Goal: Information Seeking & Learning: Learn about a topic

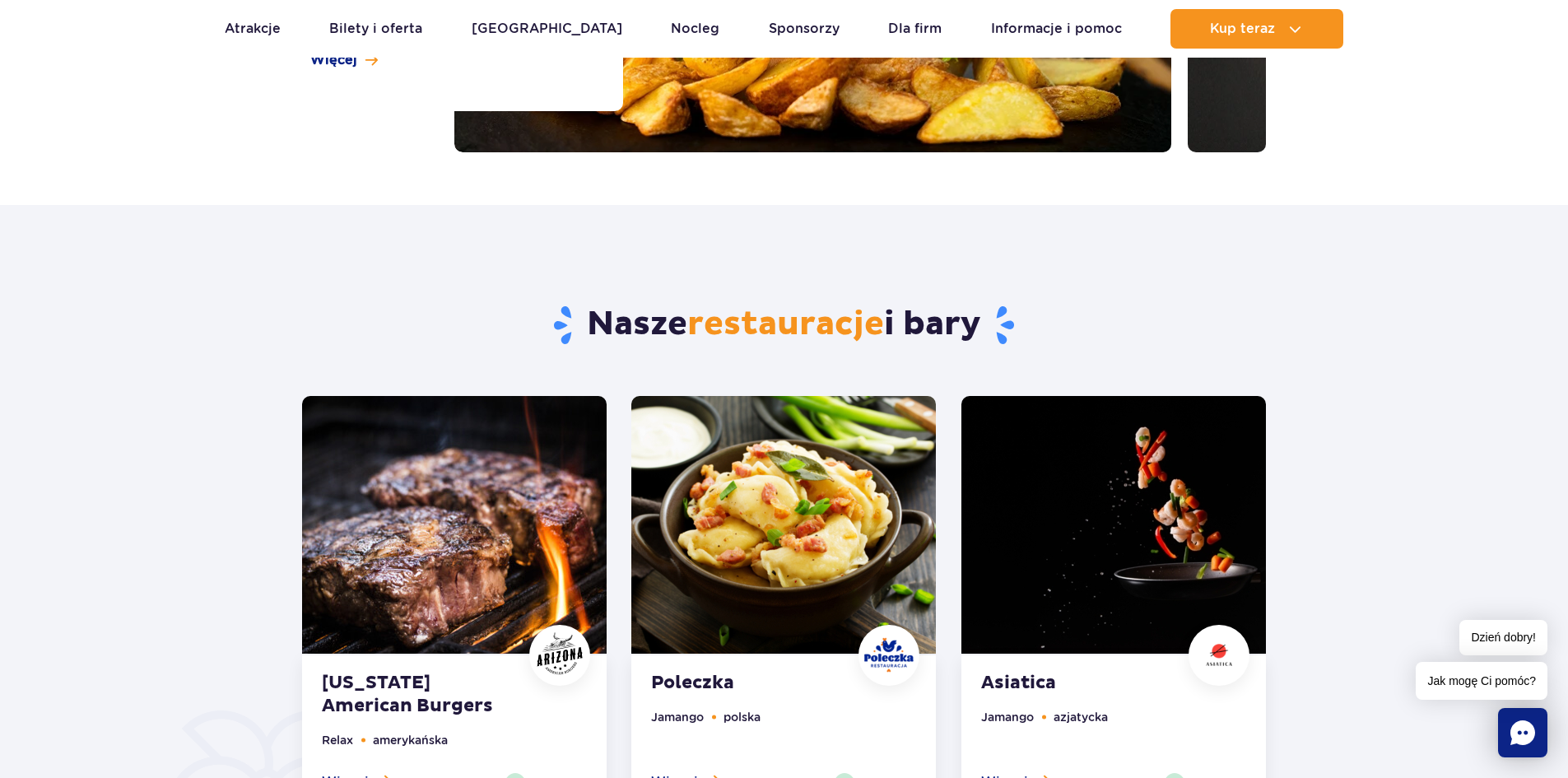
scroll to position [823, 0]
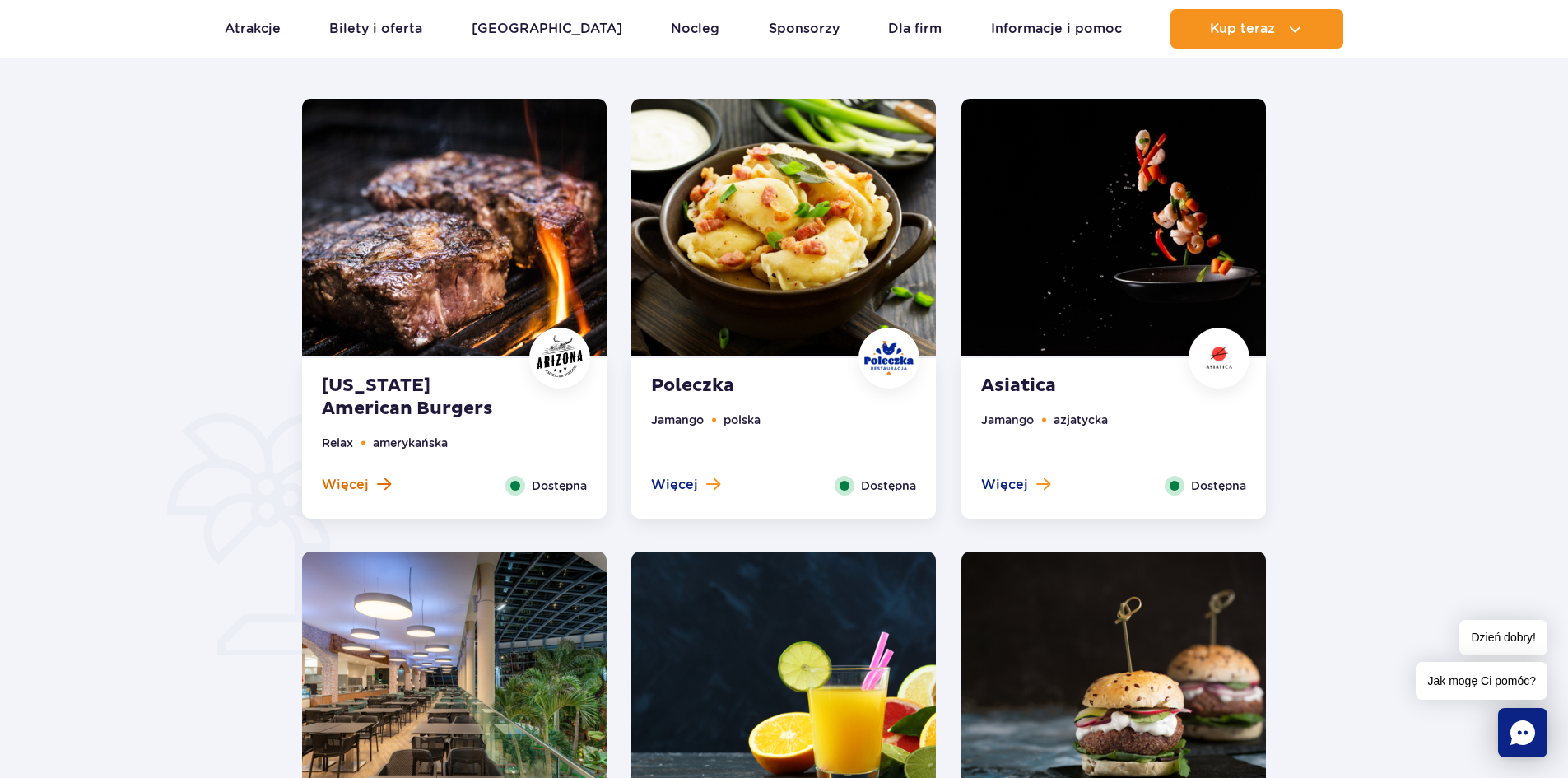
click at [371, 481] on button "Więcej" at bounding box center [357, 484] width 69 height 18
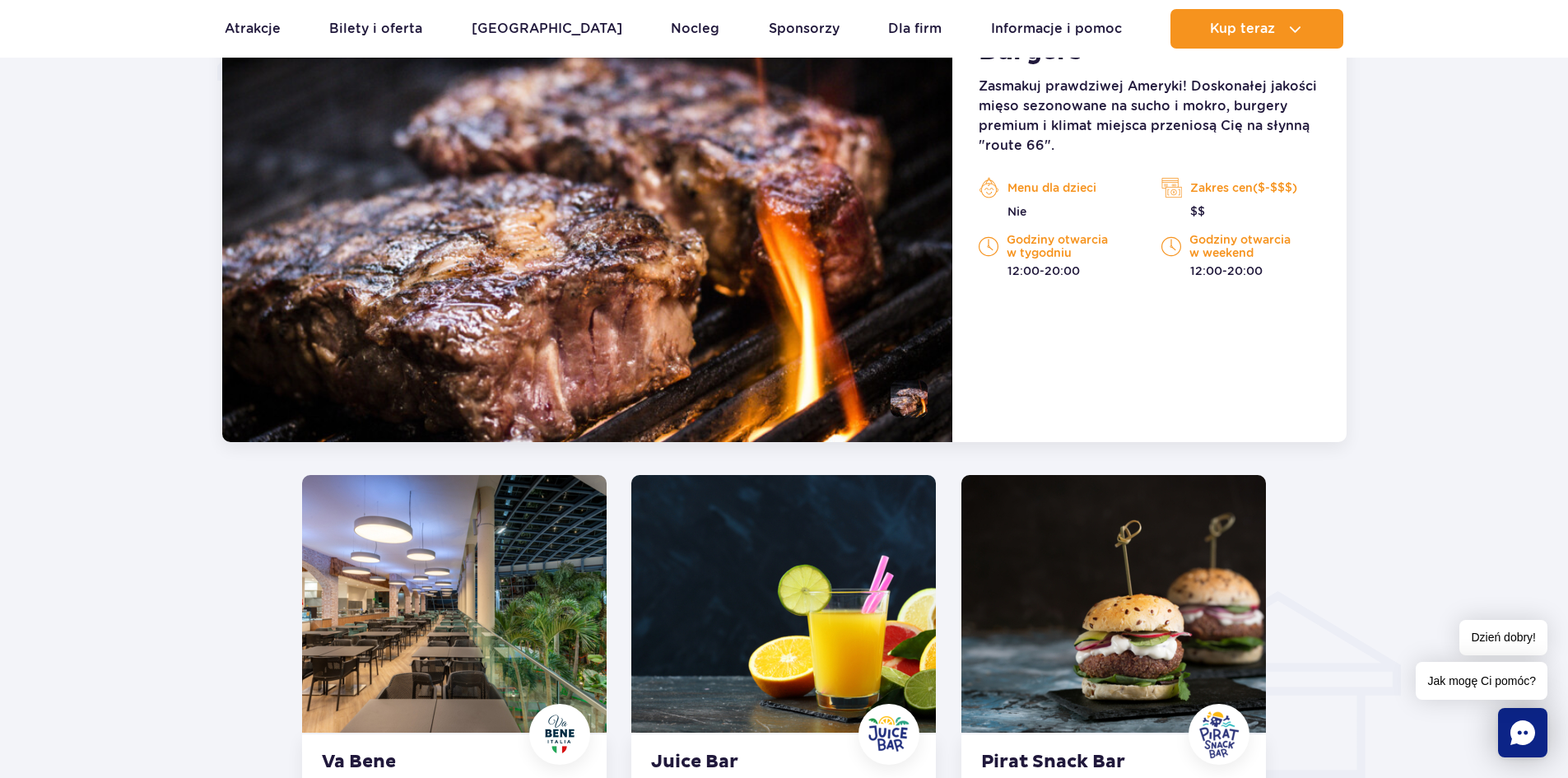
scroll to position [1197, 0]
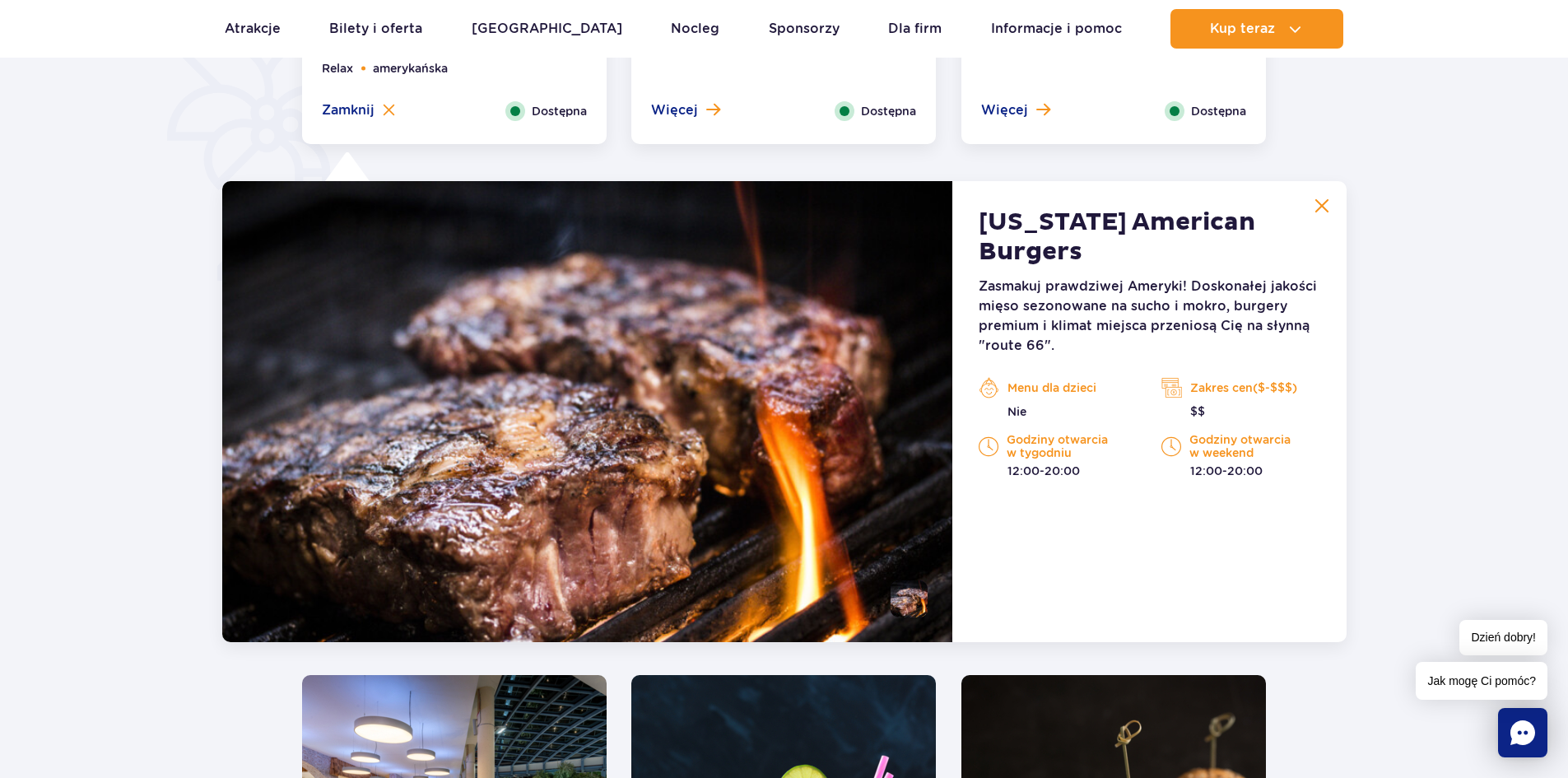
click at [1238, 433] on p "Godziny otwarcia w weekend" at bounding box center [1239, 446] width 158 height 26
click at [1239, 375] on p "Zakres cen($-$$$)" at bounding box center [1239, 388] width 158 height 24
drag, startPoint x: 1200, startPoint y: 376, endPoint x: 1251, endPoint y: 279, distance: 109.6
click at [1200, 404] on p "$$" at bounding box center [1239, 412] width 158 height 17
click at [1263, 276] on p "Zasmakuj prawdziwej Ameryki! Doskonałej jakości mięso sezonowane na sucho i mok…" at bounding box center [1149, 316] width 341 height 79
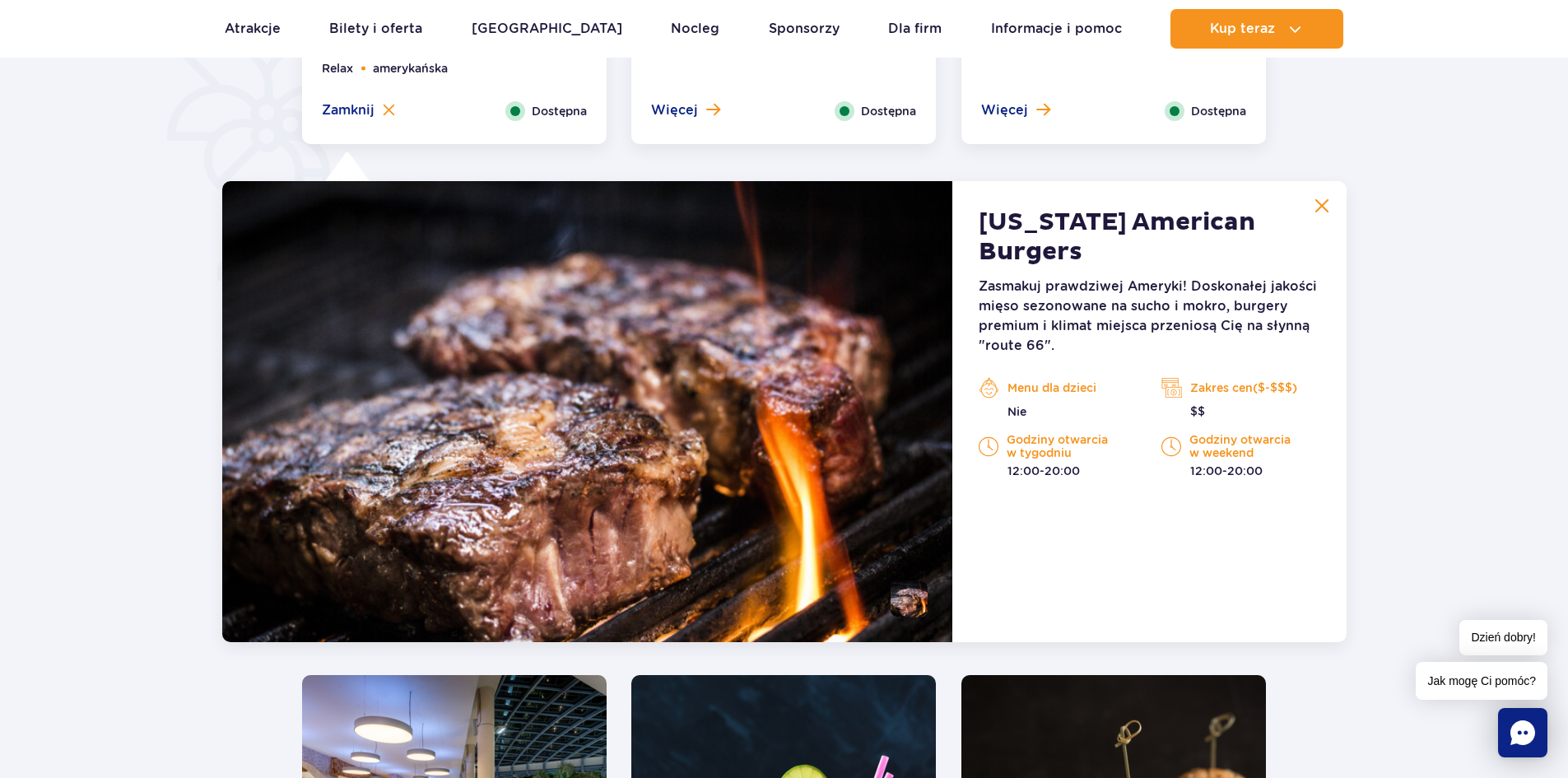
click at [1043, 279] on p "Zasmakuj prawdziwej Ameryki! Doskonałej jakości mięso sezonowane na sucho i mok…" at bounding box center [1149, 316] width 341 height 79
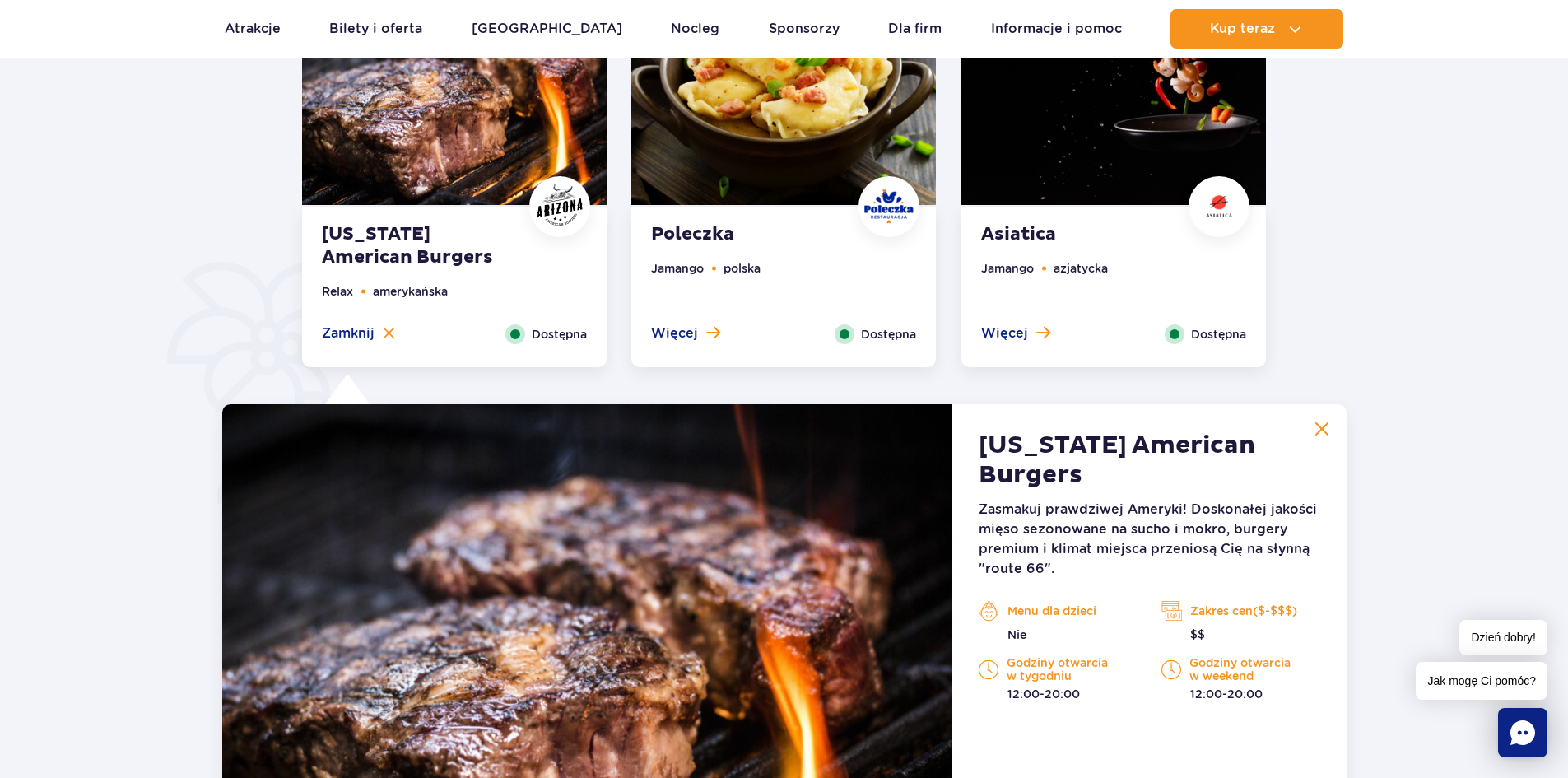
scroll to position [950, 0]
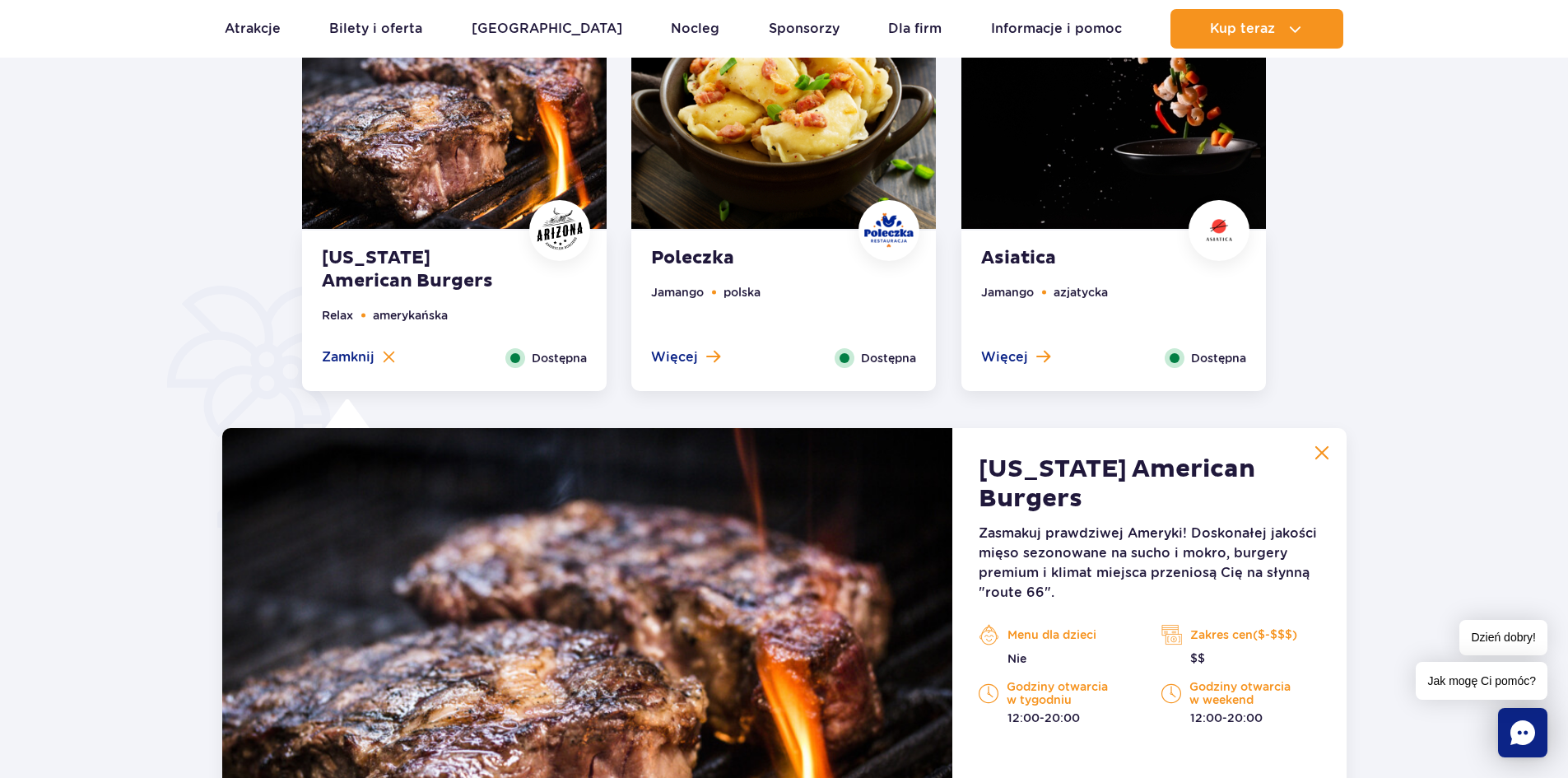
click at [397, 316] on li "amerykańska" at bounding box center [410, 315] width 75 height 18
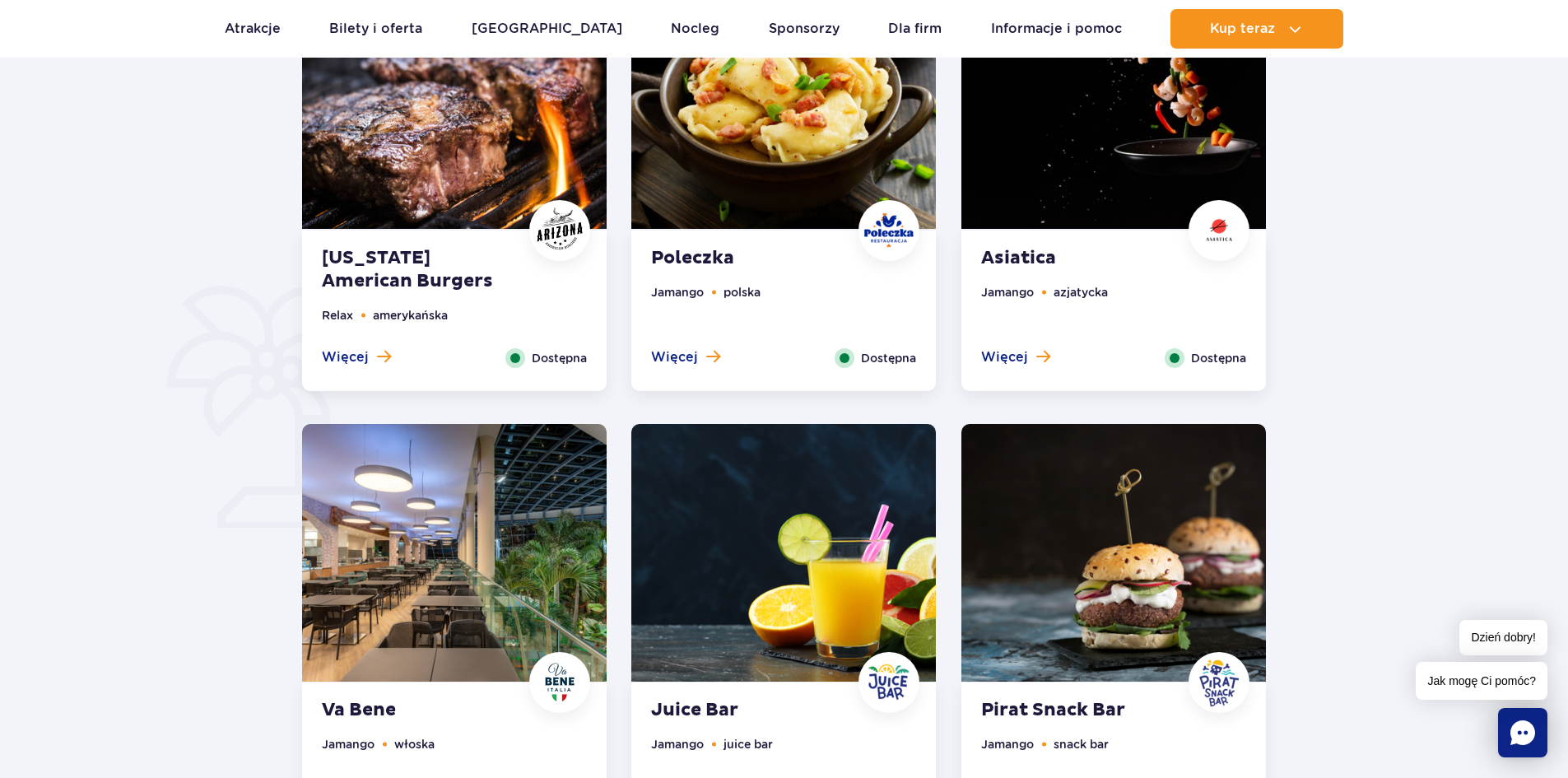
click at [544, 358] on span "Dostępna" at bounding box center [559, 358] width 55 height 18
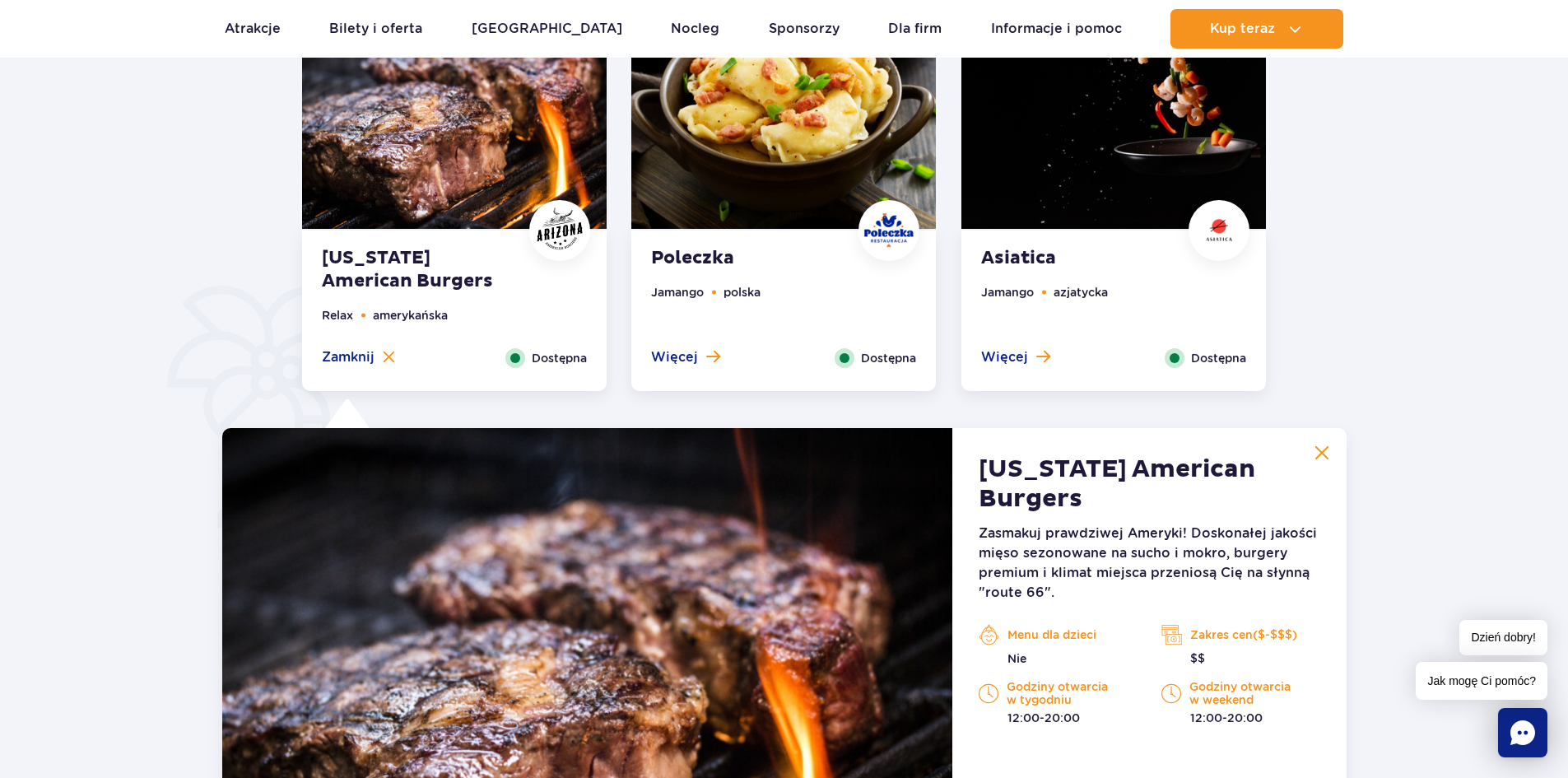
click at [718, 251] on strong "Poleczka" at bounding box center [750, 258] width 199 height 23
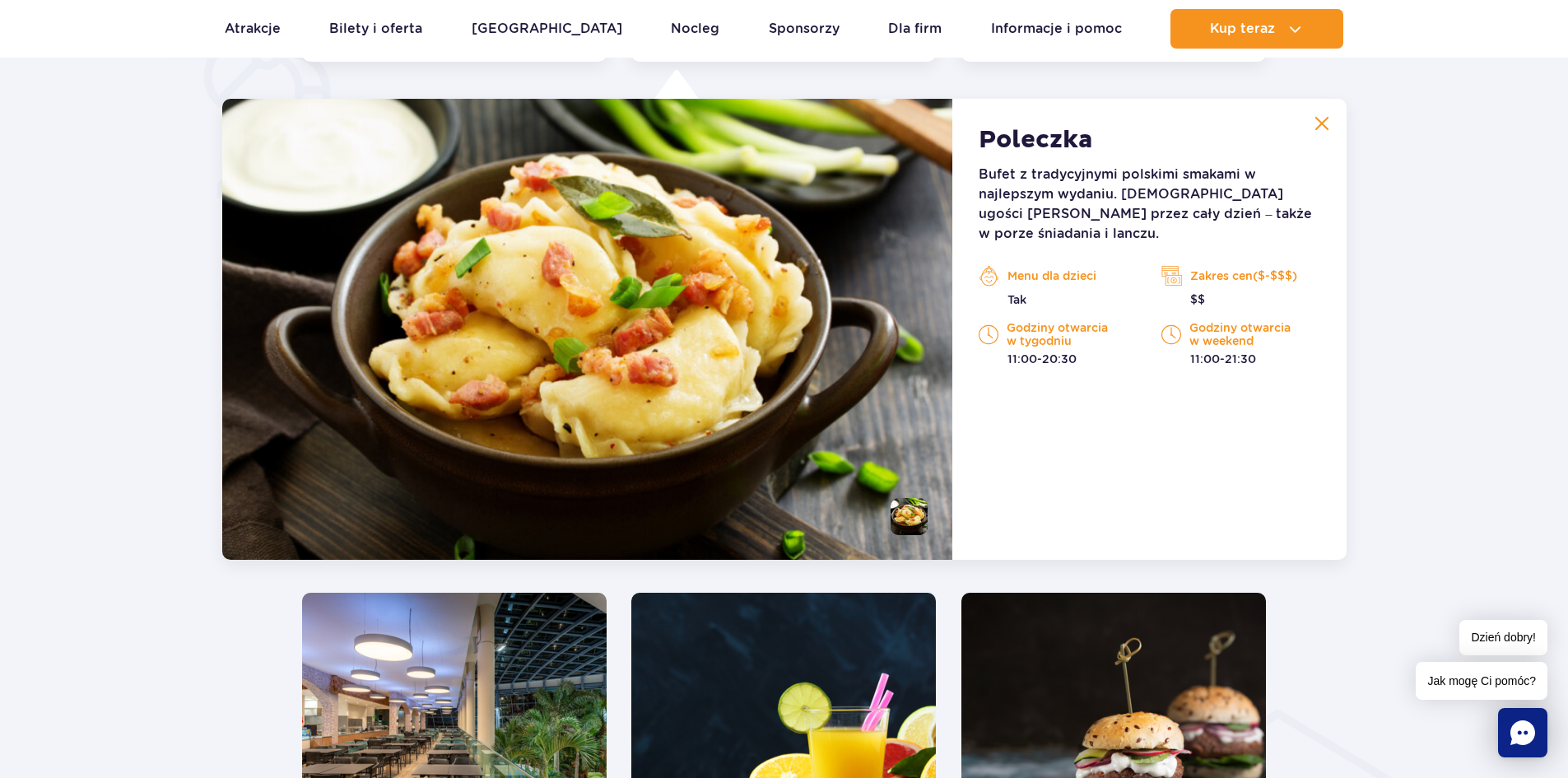
scroll to position [1033, 0]
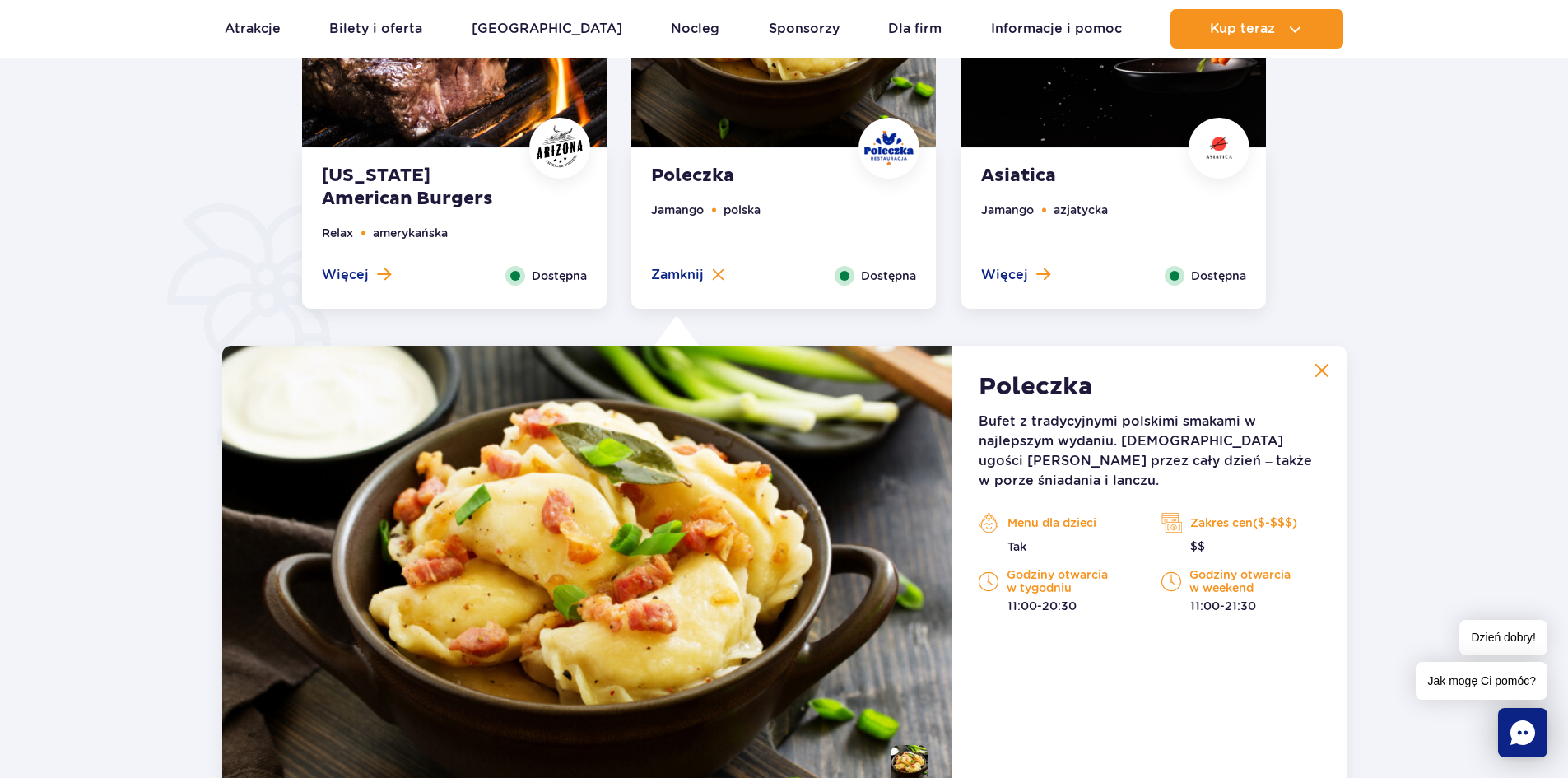
click at [374, 194] on strong "[US_STATE] American Burgers" at bounding box center [421, 187] width 199 height 46
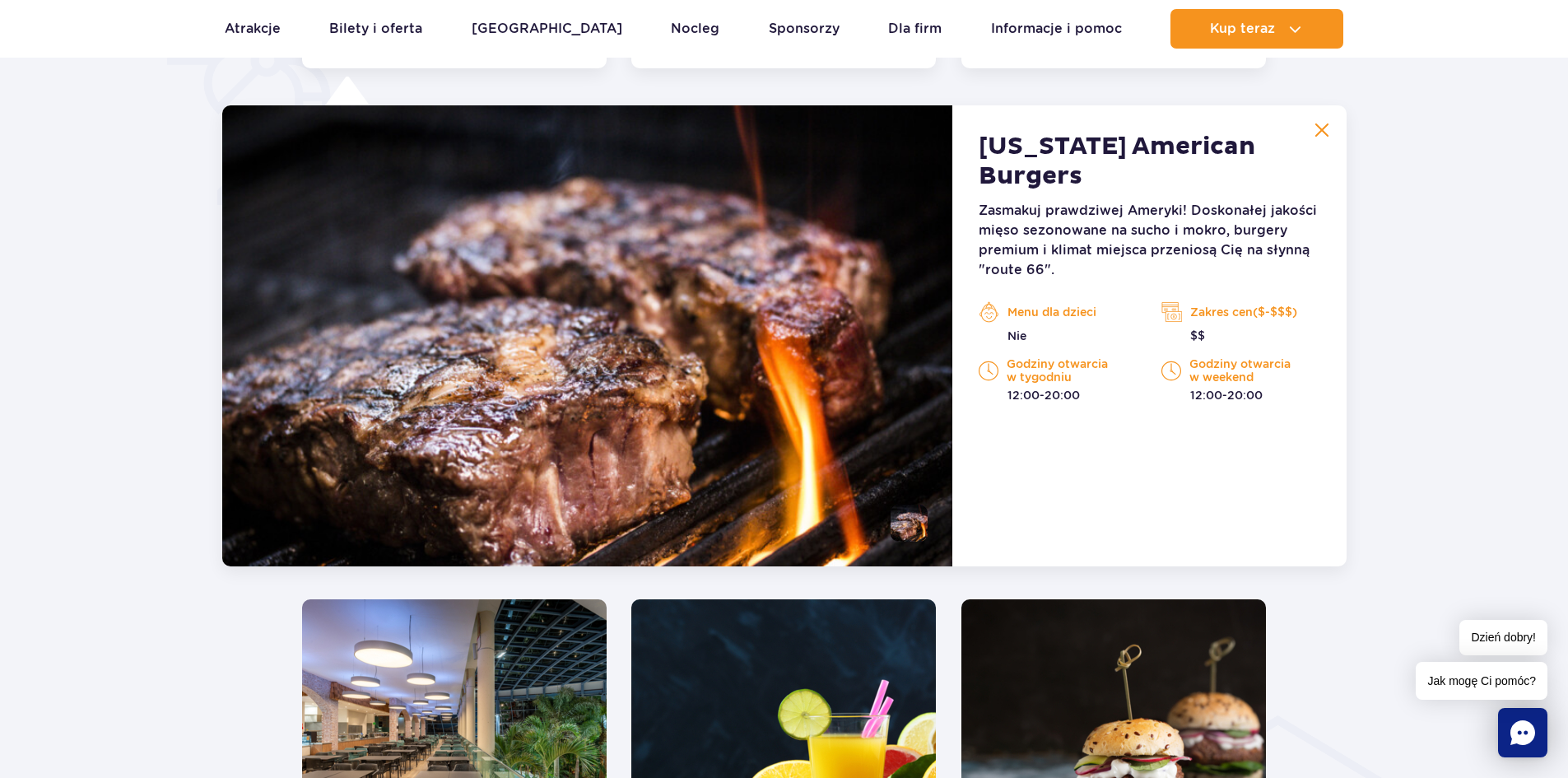
scroll to position [1280, 0]
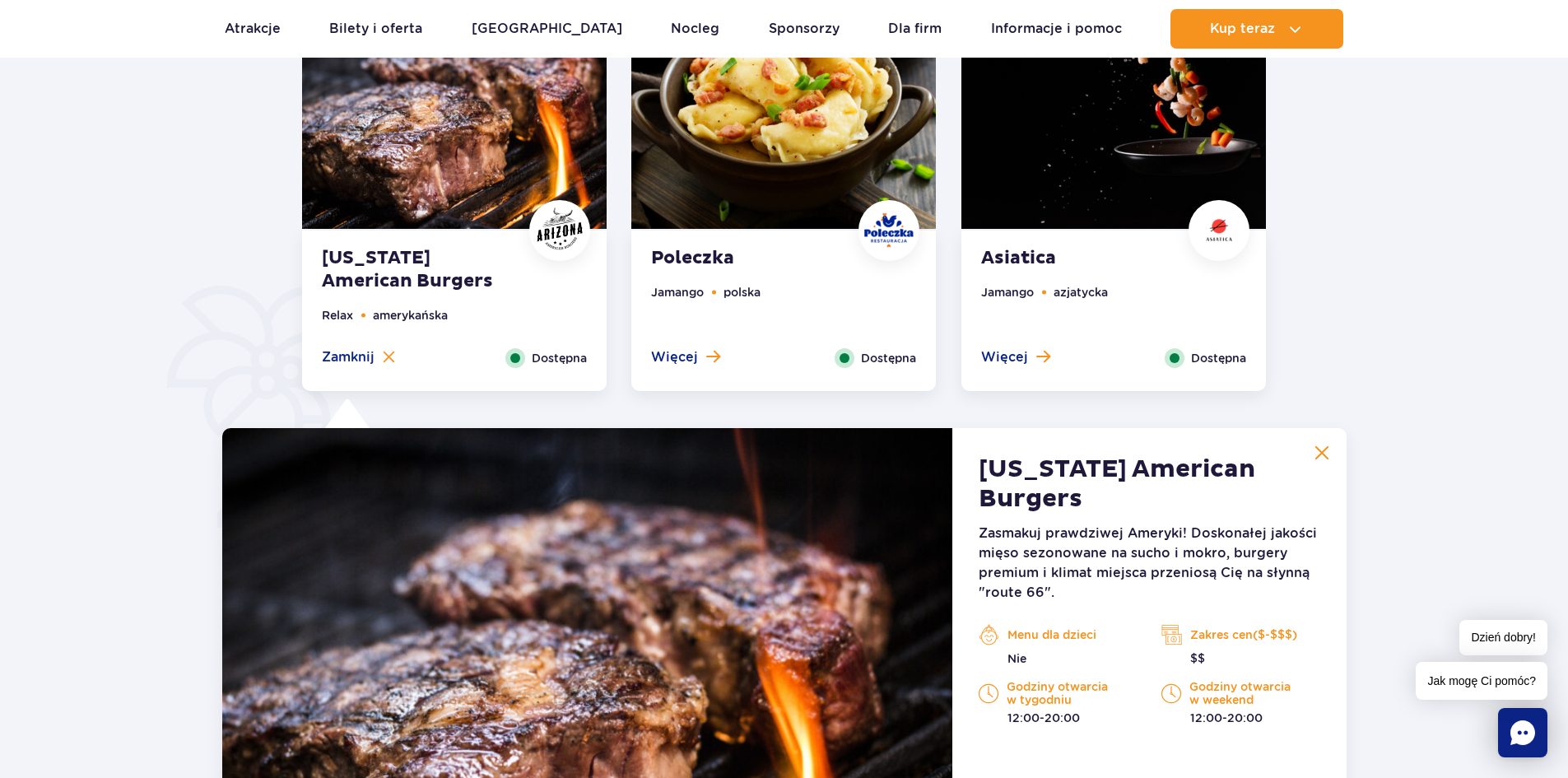
click at [1191, 280] on div "Asiatica Jamango azjatycka Więcej Zamknij Dostępna" at bounding box center [1113, 310] width 304 height 160
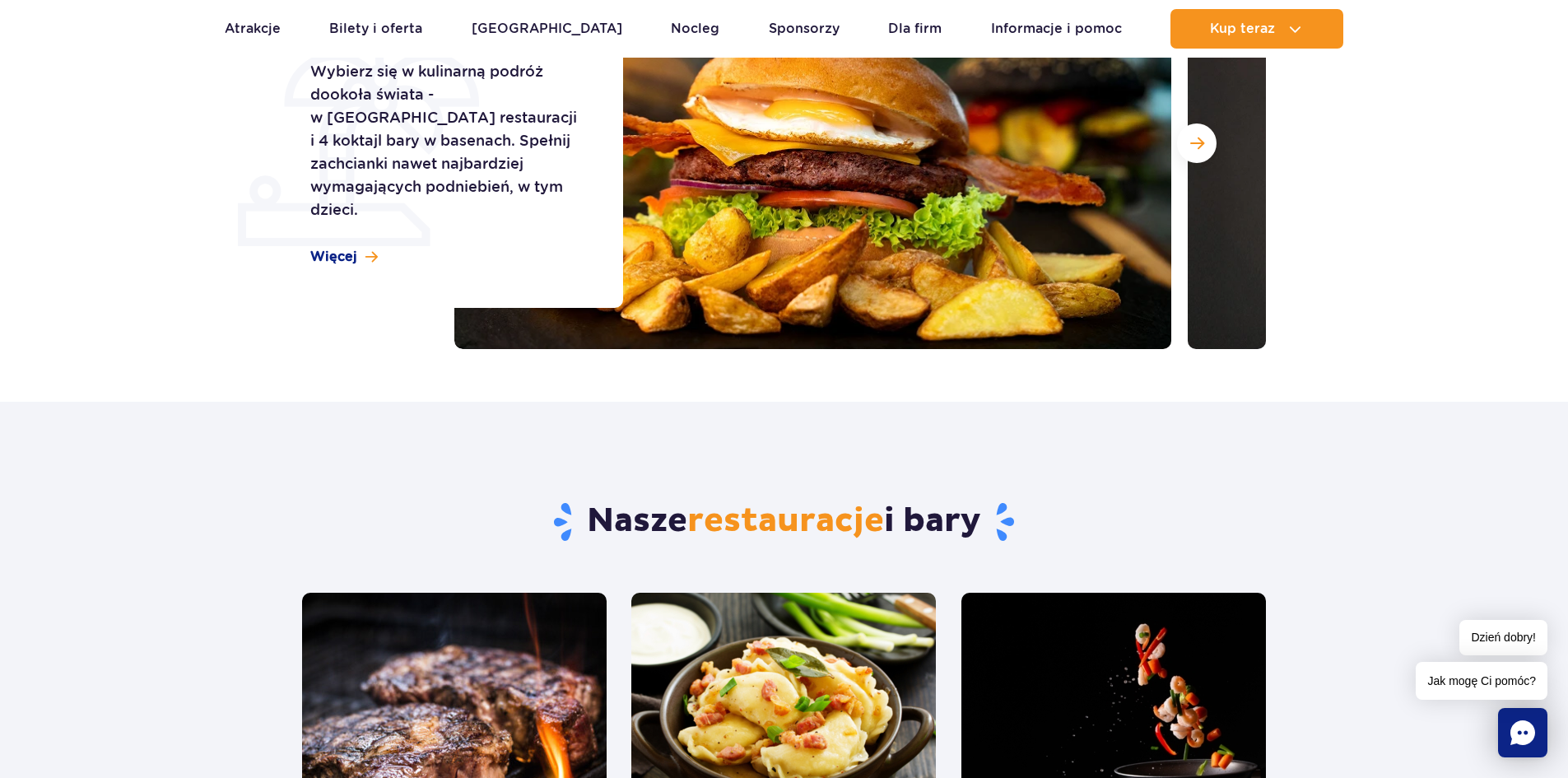
scroll to position [658, 0]
